Goal: Obtain resource: Download file/media

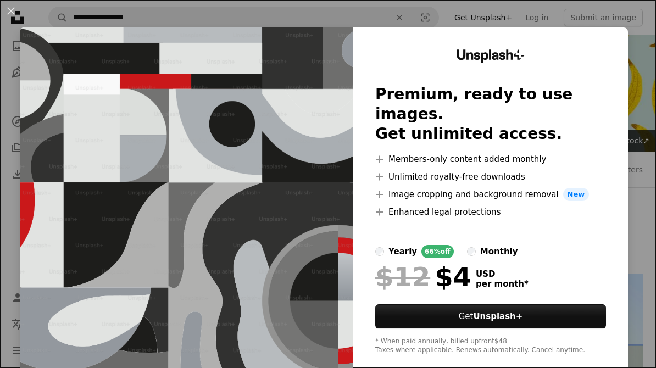
scroll to position [148, 0]
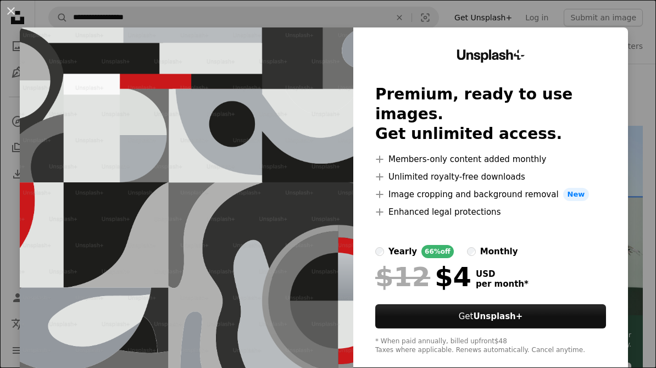
click at [645, 31] on div "An X shape Unsplash+ Premium, ready to use images. Get unlimited access. A plus…" at bounding box center [328, 184] width 656 height 368
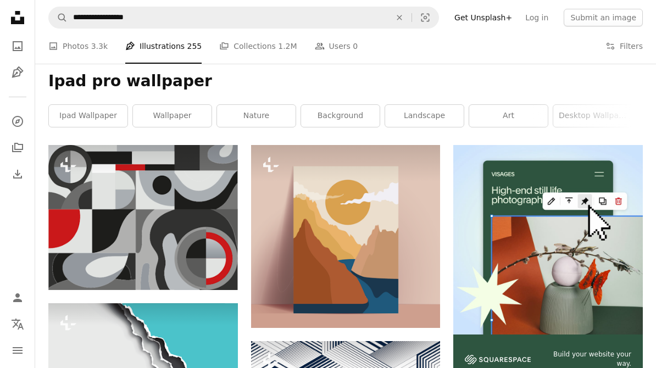
scroll to position [127, 0]
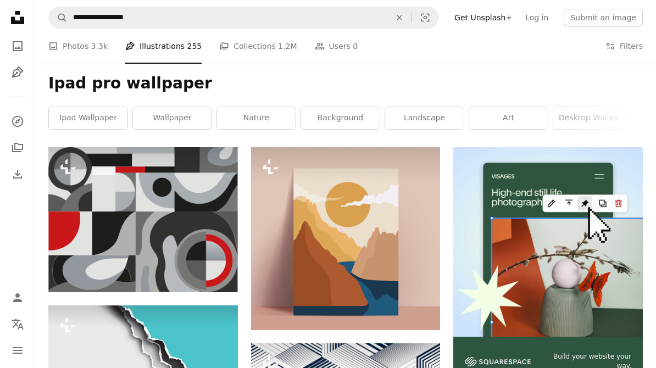
click at [183, 265] on button "A lock Download" at bounding box center [196, 273] width 62 height 18
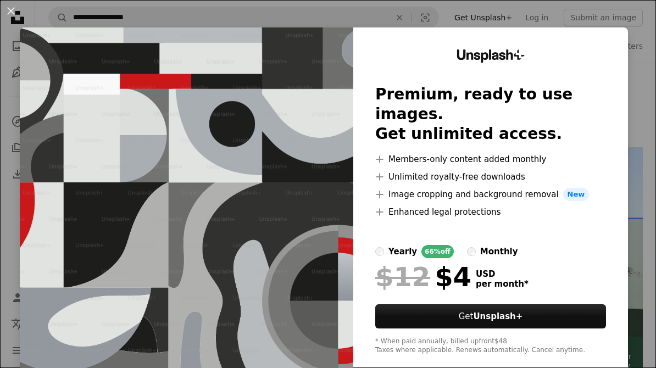
click at [134, 186] on img at bounding box center [187, 202] width 334 height 350
click at [628, 202] on div "Unsplash+ Premium, ready to use images. Get unlimited access. A plus sign Membe…" at bounding box center [490, 202] width 275 height 350
click at [639, 201] on div "An X shape Unsplash+ Premium, ready to use images. Get unlimited access. A plus…" at bounding box center [328, 184] width 656 height 368
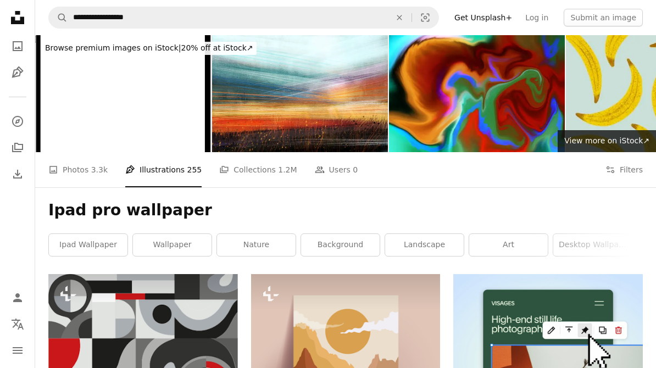
click at [23, 45] on icon "A photo" at bounding box center [17, 46] width 13 height 13
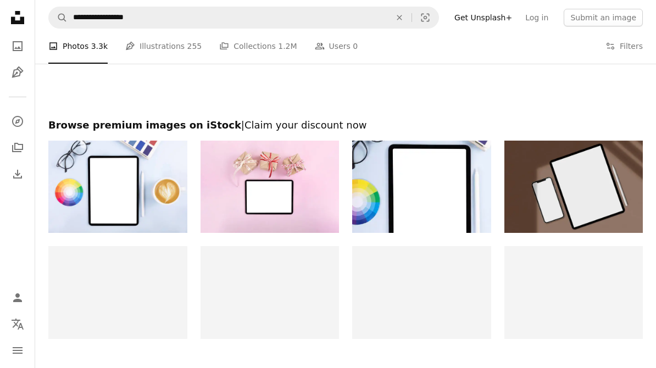
scroll to position [2558, 0]
